Goal: Task Accomplishment & Management: Use online tool/utility

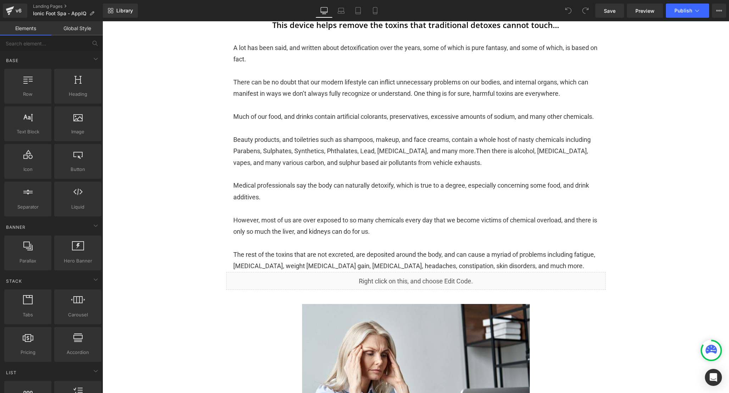
scroll to position [245, 0]
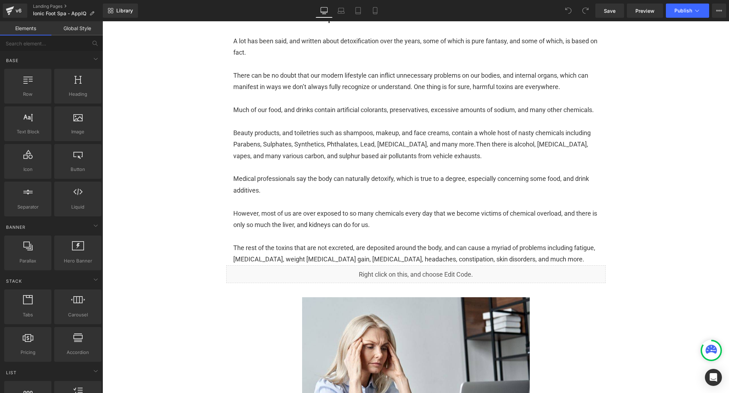
click at [535, 283] on div "Liquid" at bounding box center [416, 274] width 380 height 18
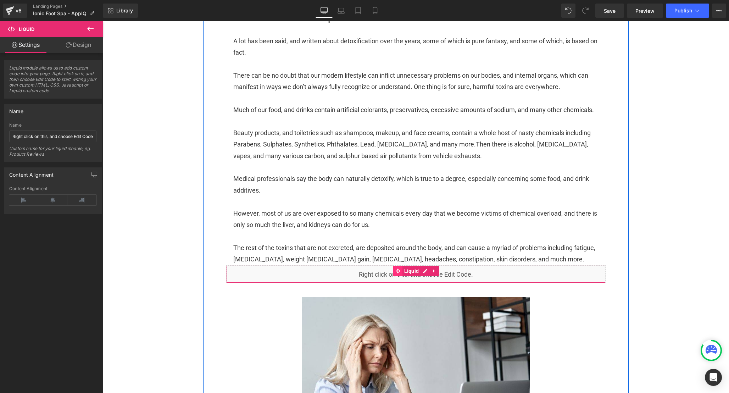
click at [399, 274] on icon at bounding box center [398, 271] width 5 height 5
click at [426, 282] on div "Liquid" at bounding box center [416, 274] width 380 height 18
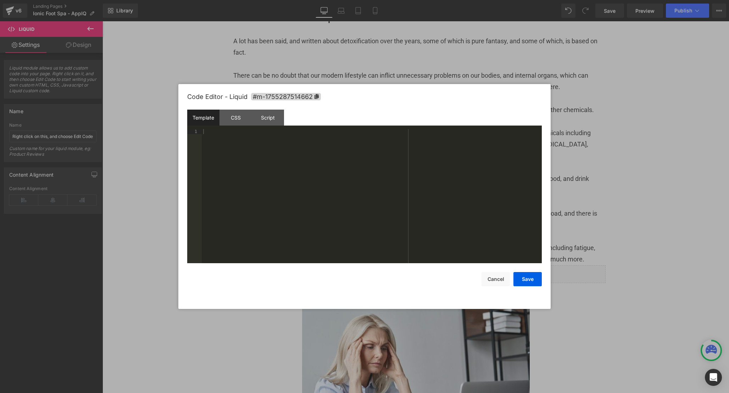
click at [237, 126] on div "Template CSS Script Data" at bounding box center [364, 120] width 355 height 20
click at [236, 122] on div "CSS" at bounding box center [236, 118] width 32 height 16
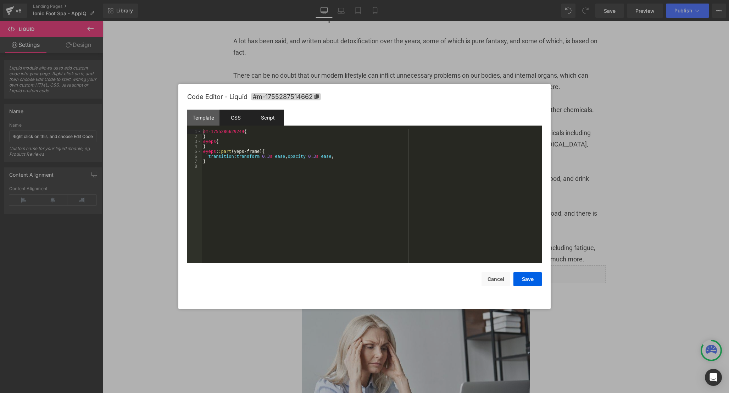
click at [261, 121] on div "Script" at bounding box center [268, 118] width 32 height 16
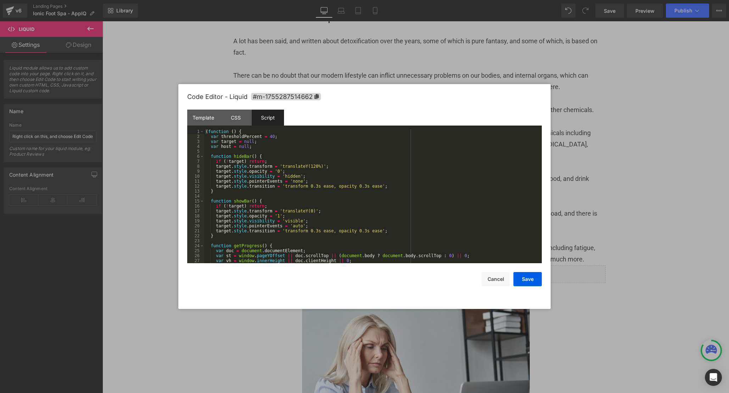
scroll to position [0, 0]
click at [448, 164] on div "( function ( ) { var thresholdPercent = 40 ; var target = null ; var host = nul…" at bounding box center [371, 201] width 335 height 144
click at [514, 218] on div "( function ( ) { var thresholdPercent = 40 ; var target = null ; var host = nul…" at bounding box center [371, 201] width 335 height 144
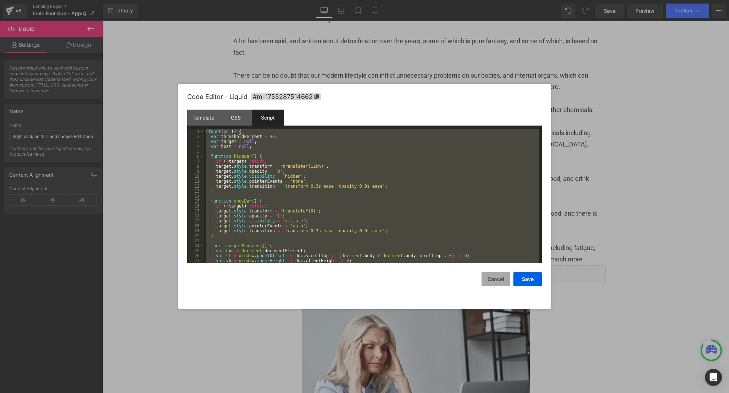
click at [495, 281] on button "Cancel" at bounding box center [496, 279] width 28 height 14
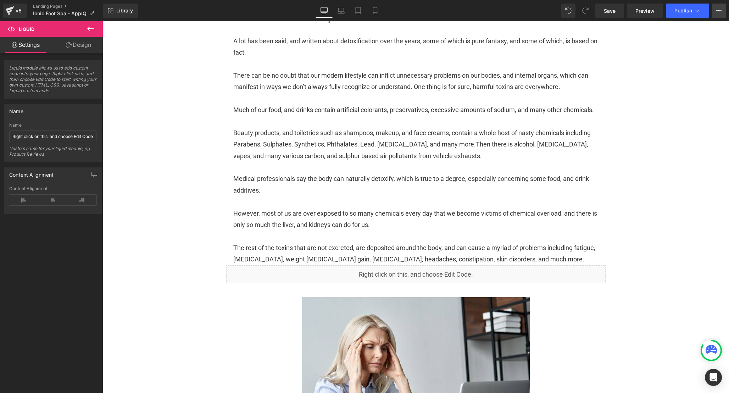
click at [717, 14] on button "View Live Page View with current Template Save Template to Library Schedule Pub…" at bounding box center [719, 11] width 14 height 14
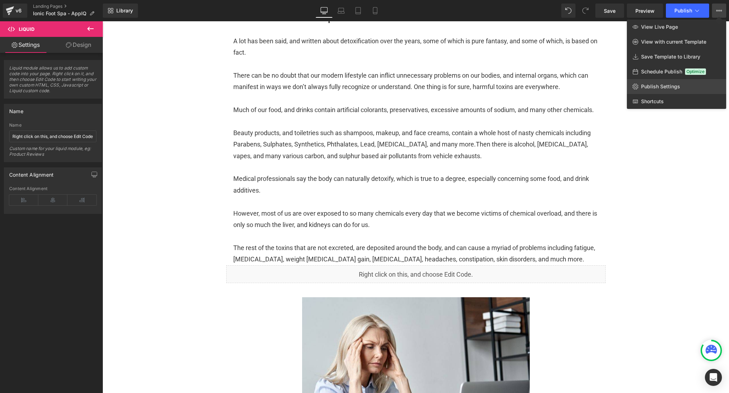
click at [666, 89] on link "Publish Settings" at bounding box center [676, 86] width 99 height 15
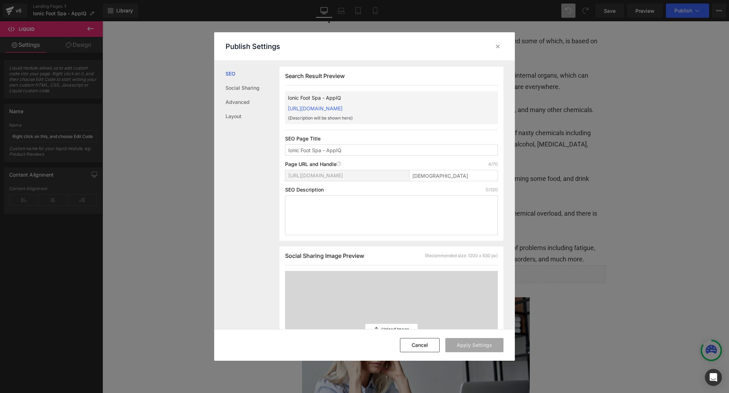
scroll to position [0, 0]
click at [432, 173] on input "[DEMOGRAPHIC_DATA]" at bounding box center [453, 175] width 89 height 11
type input "apfi_old"
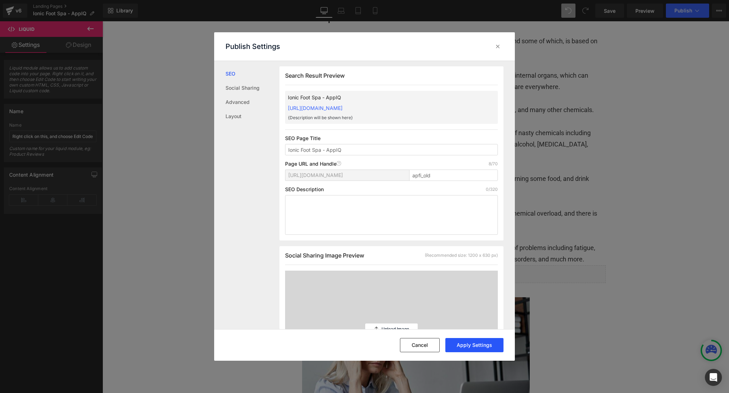
click at [472, 343] on button "Apply Settings" at bounding box center [475, 345] width 58 height 14
click at [499, 49] on icon at bounding box center [498, 46] width 7 height 7
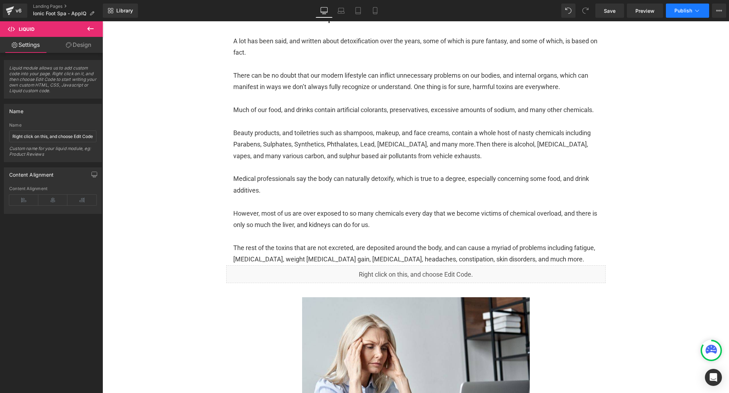
click at [685, 12] on span "Publish" at bounding box center [684, 11] width 18 height 6
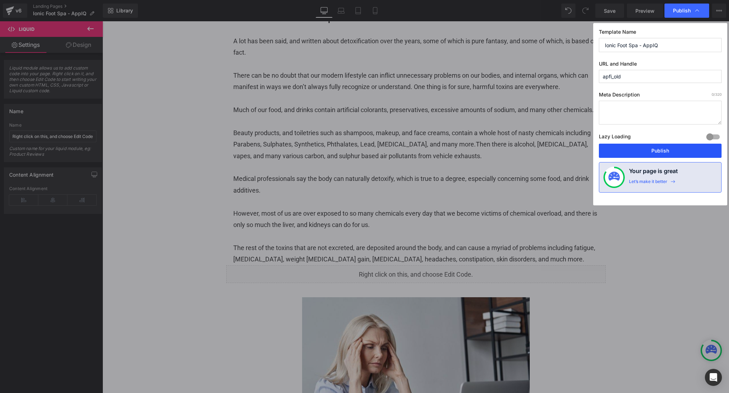
click at [647, 153] on button "Publish" at bounding box center [660, 151] width 123 height 14
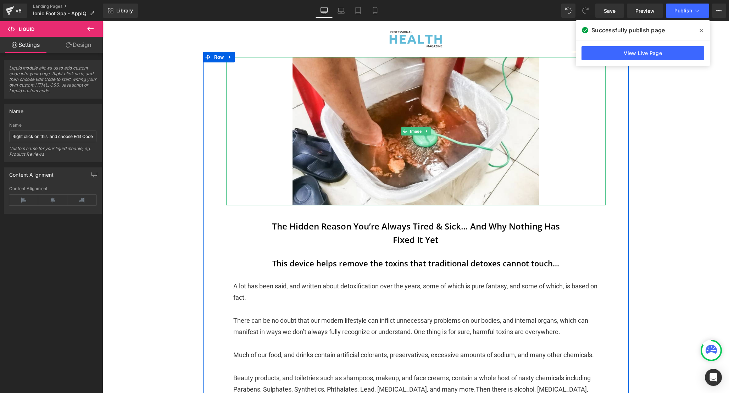
click at [484, 116] on link at bounding box center [416, 131] width 380 height 148
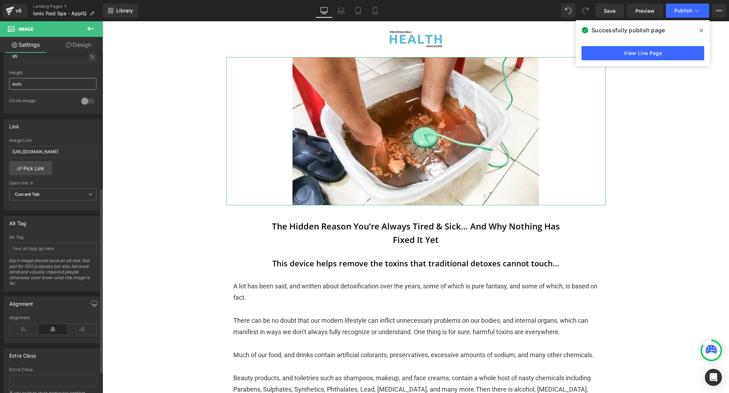
scroll to position [262, 0]
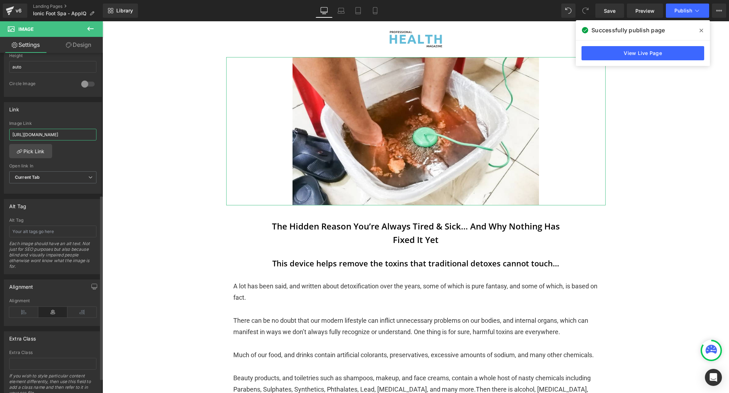
click at [57, 132] on input "[URL][DOMAIN_NAME]" at bounding box center [52, 135] width 87 height 12
